Goal: Entertainment & Leisure: Consume media (video, audio)

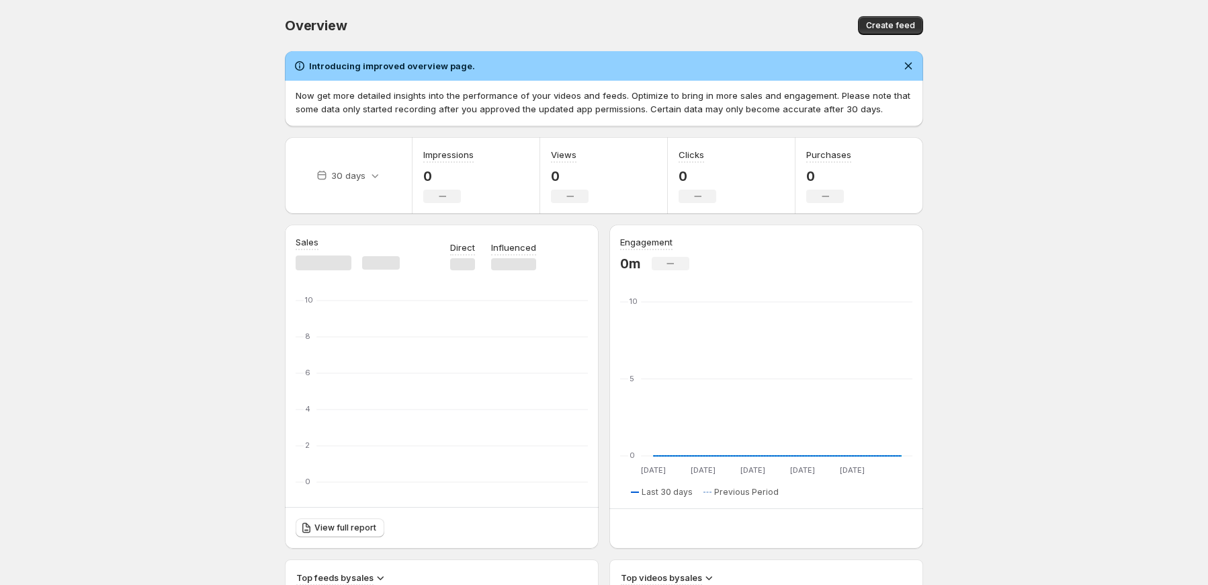
click at [1043, 142] on body "Home Feeds Videos Subscription Settings Overview. This page is ready Overview C…" at bounding box center [604, 292] width 1208 height 585
click at [81, 196] on body "Home Feeds Videos Subscription Settings Overview. This page is ready Overview C…" at bounding box center [604, 292] width 1208 height 585
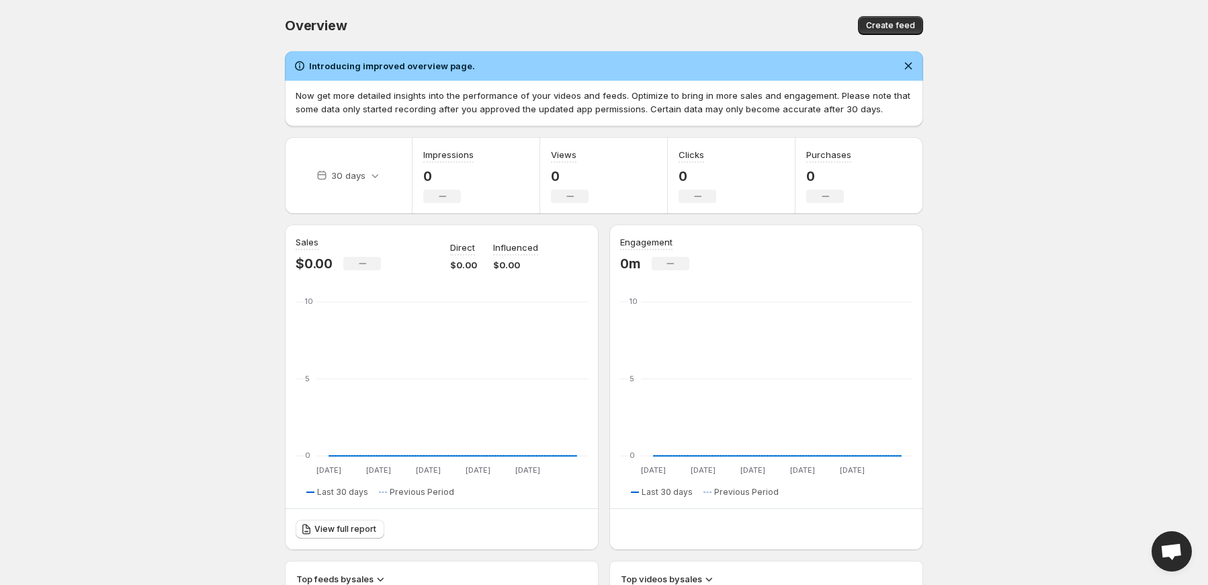
click at [138, 239] on body "Home Feeds Videos Subscription Settings Overview. This page is ready Overview C…" at bounding box center [604, 292] width 1208 height 585
click at [80, 290] on body "Home Feeds Videos Subscription Settings Overview. This page is ready Overview C…" at bounding box center [604, 292] width 1208 height 585
click at [99, 306] on body "Home Feeds Videos Subscription Settings Overview. This page is ready Overview C…" at bounding box center [604, 292] width 1208 height 585
click at [119, 262] on body "Home Feeds Videos Subscription Settings Overview. This page is ready Overview C…" at bounding box center [604, 292] width 1208 height 585
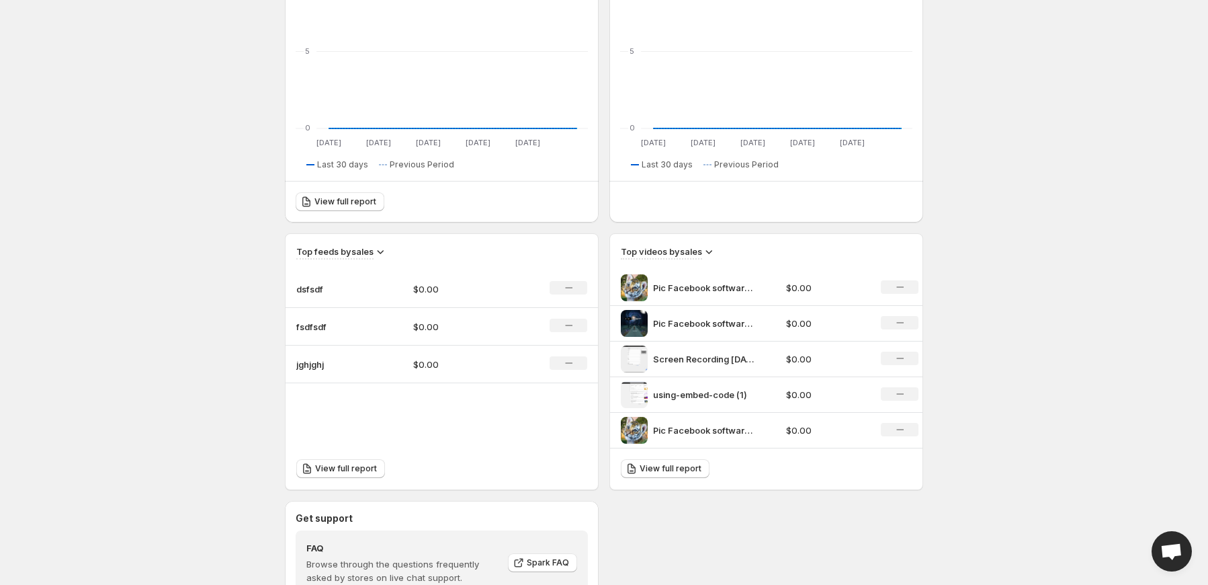
scroll to position [336, 0]
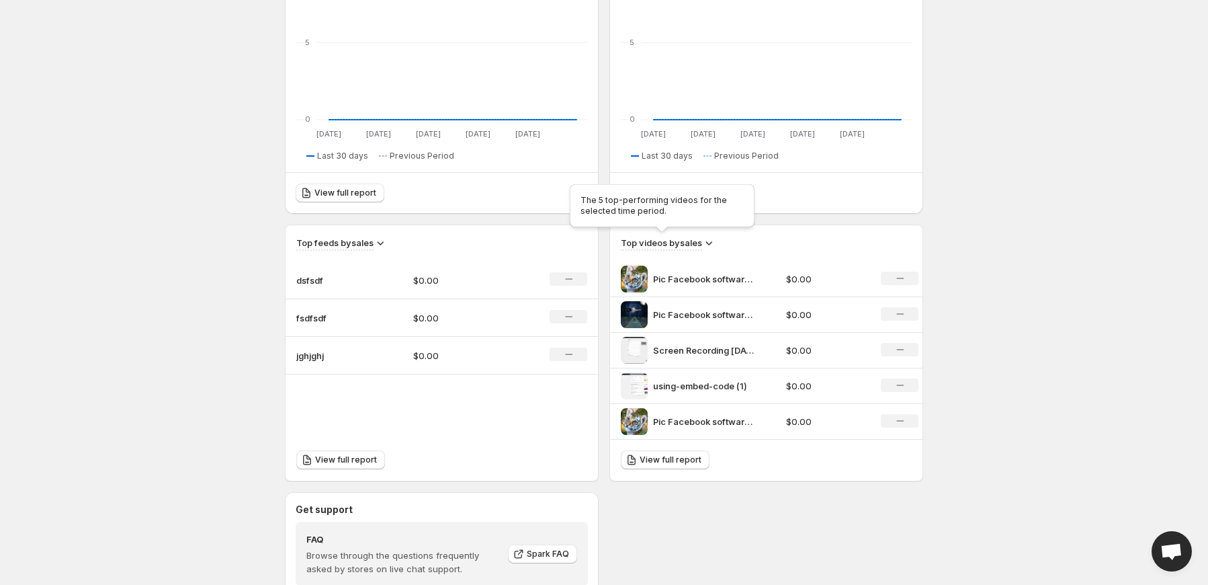
click at [675, 239] on h3 "Top videos by sales" at bounding box center [661, 242] width 81 height 13
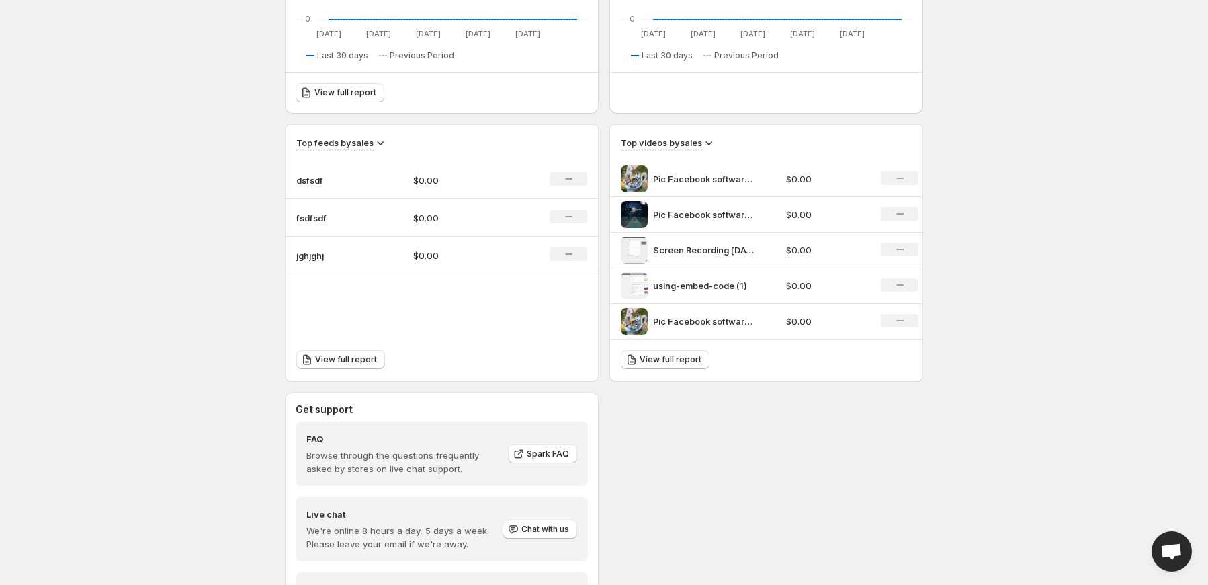
scroll to position [529, 0]
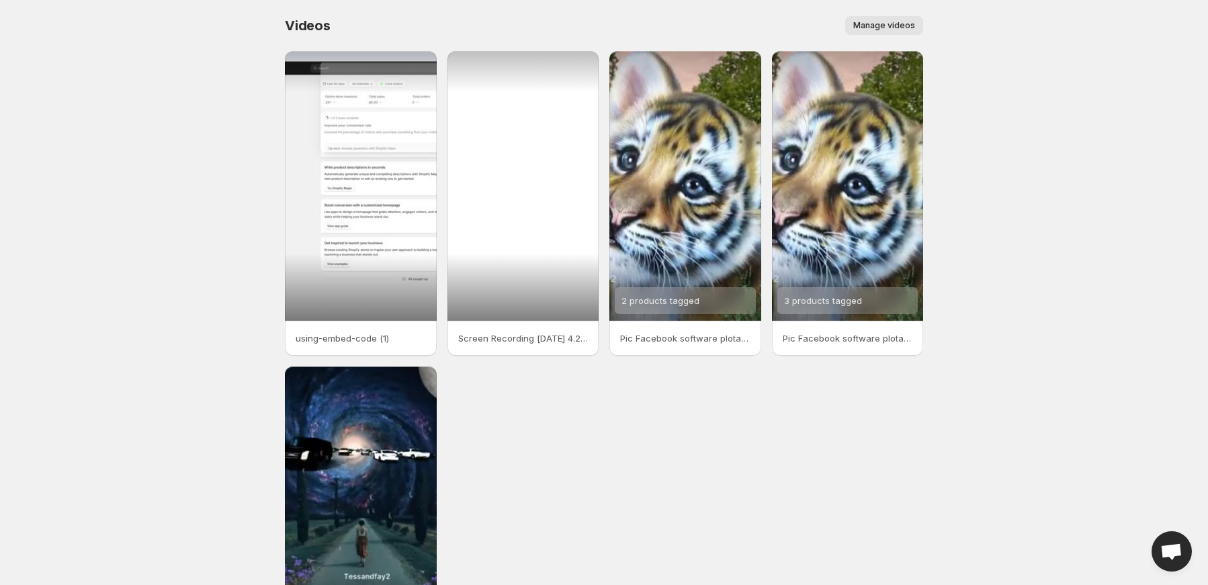
click at [503, 310] on div at bounding box center [523, 185] width 152 height 269
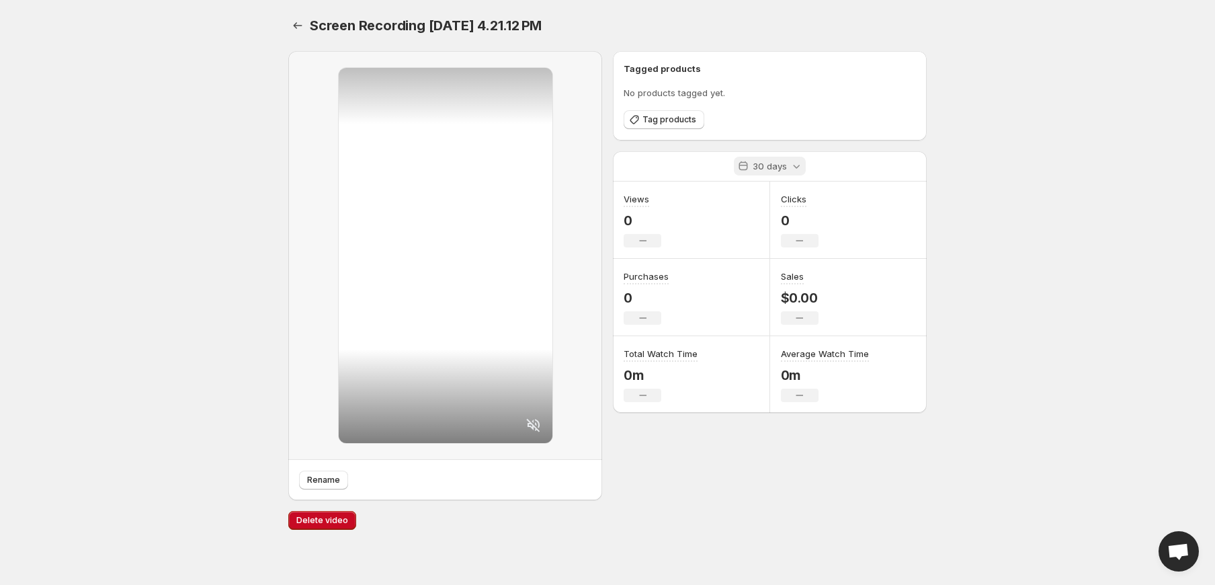
click at [750, 169] on icon at bounding box center [742, 165] width 13 height 13
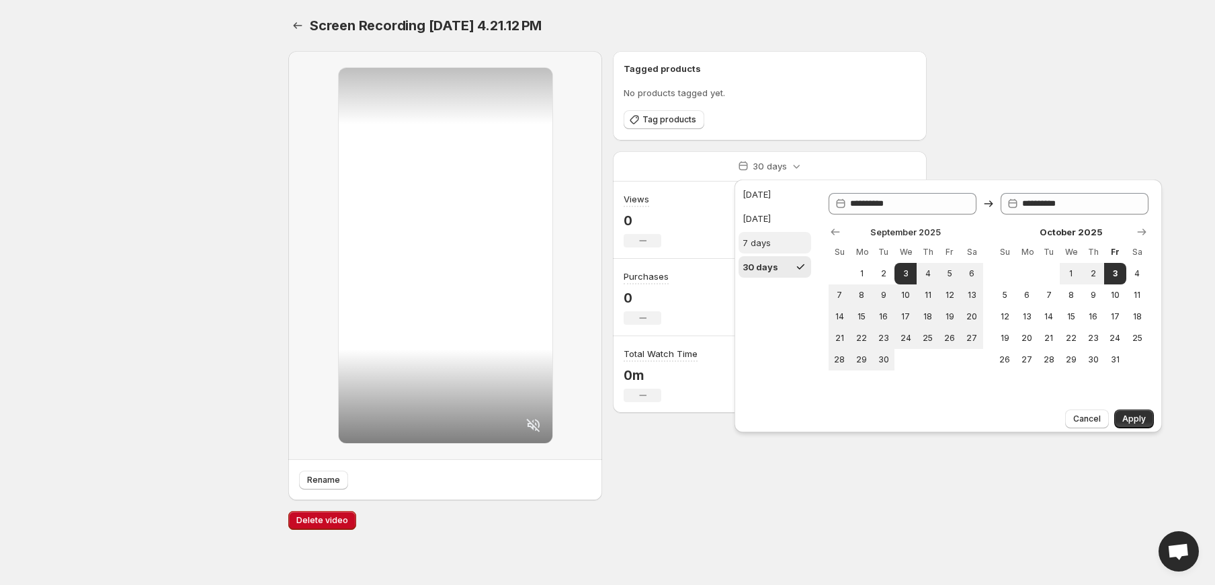
click at [754, 236] on div "7 days" at bounding box center [756, 242] width 28 height 13
type input "**********"
